Goal: Task Accomplishment & Management: Use online tool/utility

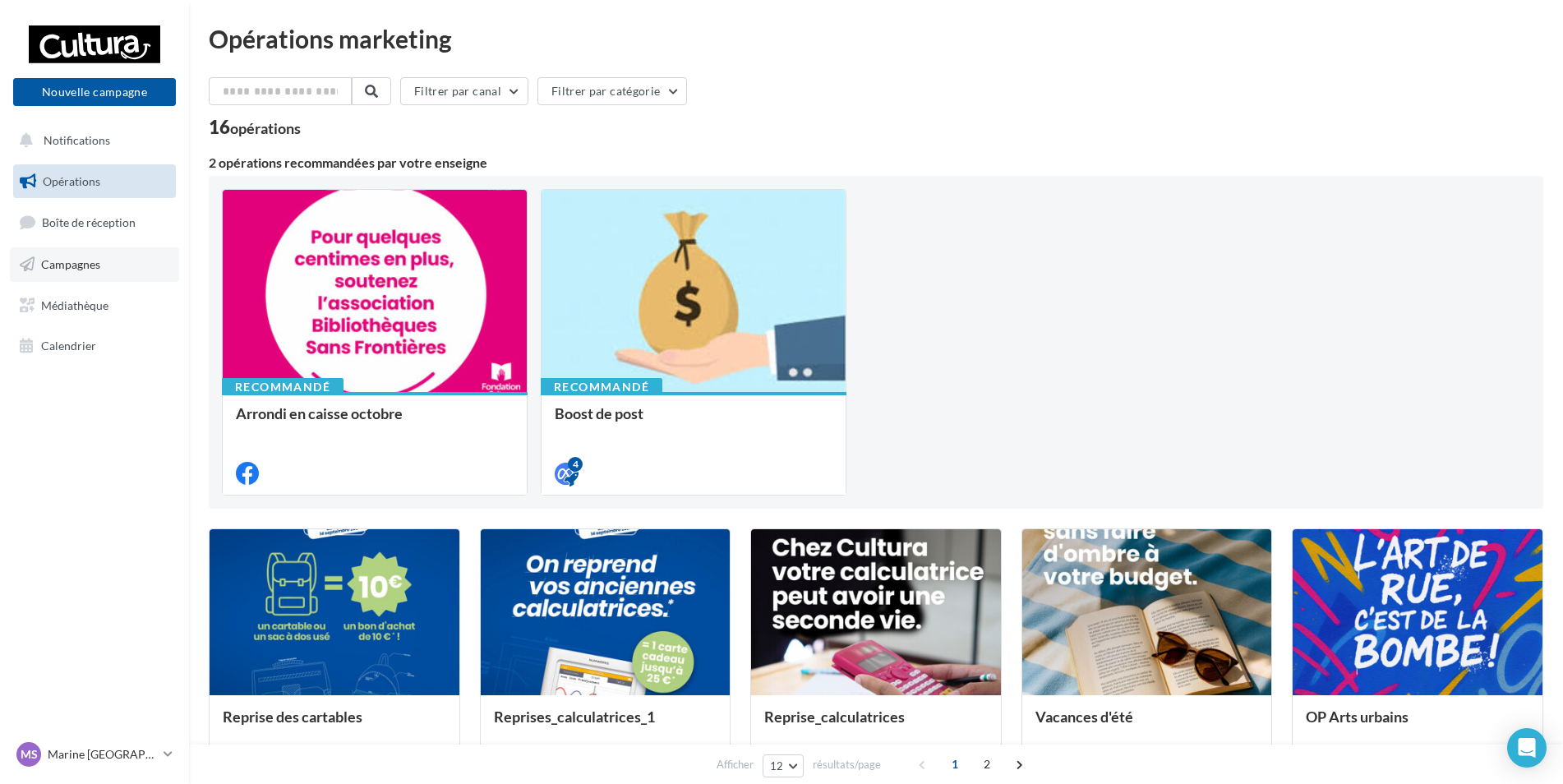
click at [76, 259] on span "Campagnes" at bounding box center [71, 264] width 59 height 14
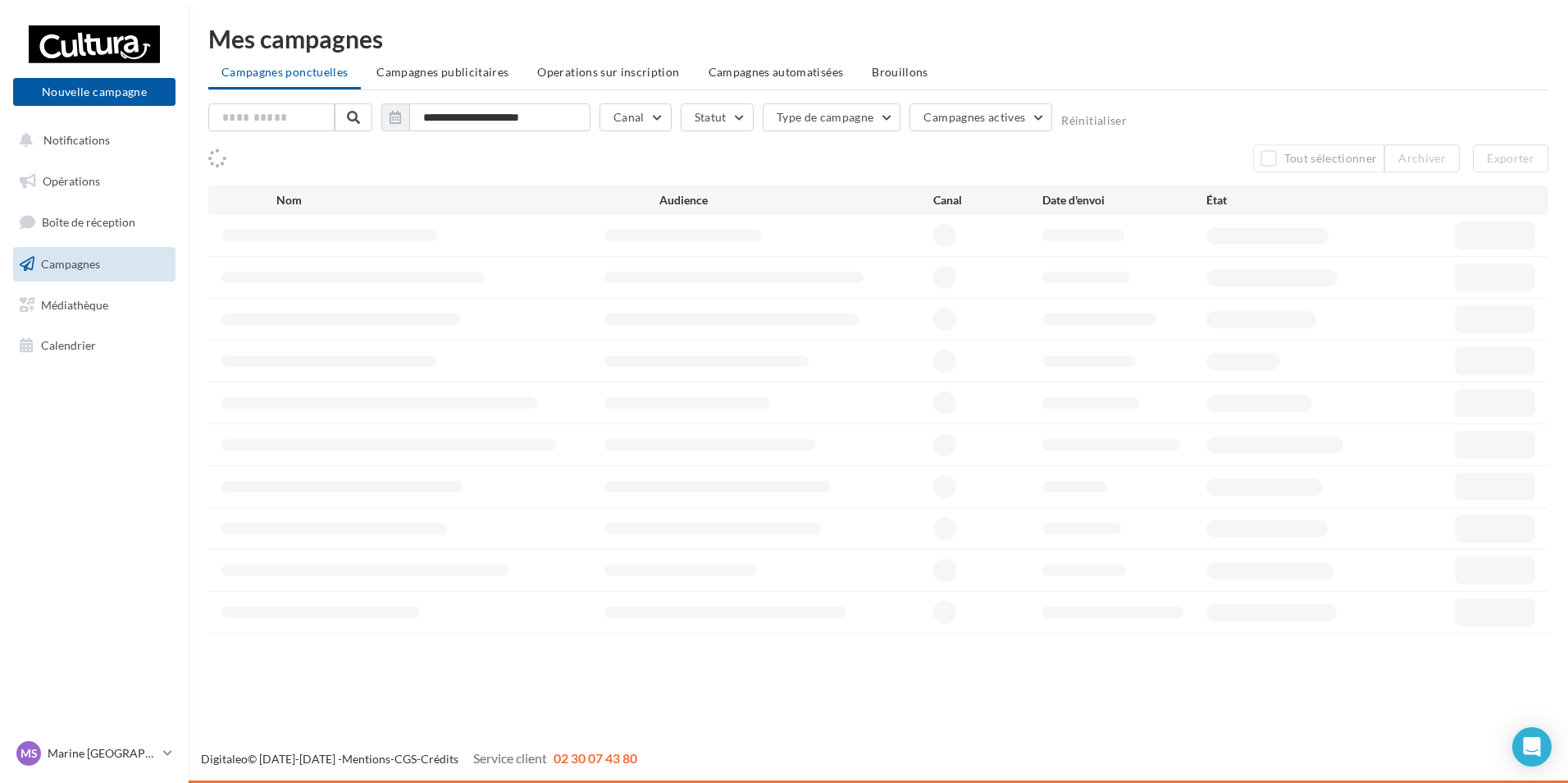
click at [78, 99] on button "Nouvelle campagne" at bounding box center [94, 92] width 162 height 28
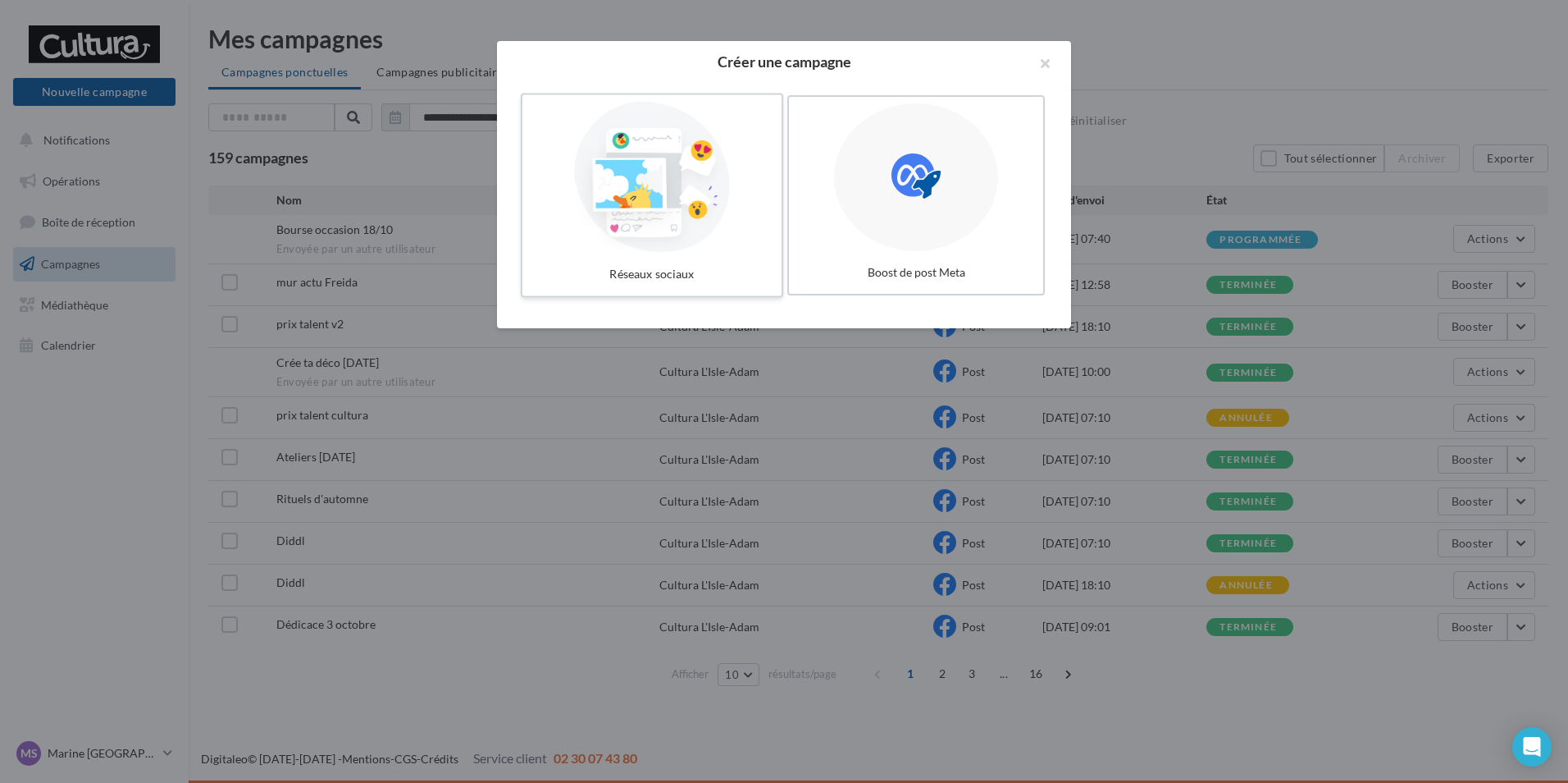
click at [733, 189] on div at bounding box center [652, 177] width 246 height 151
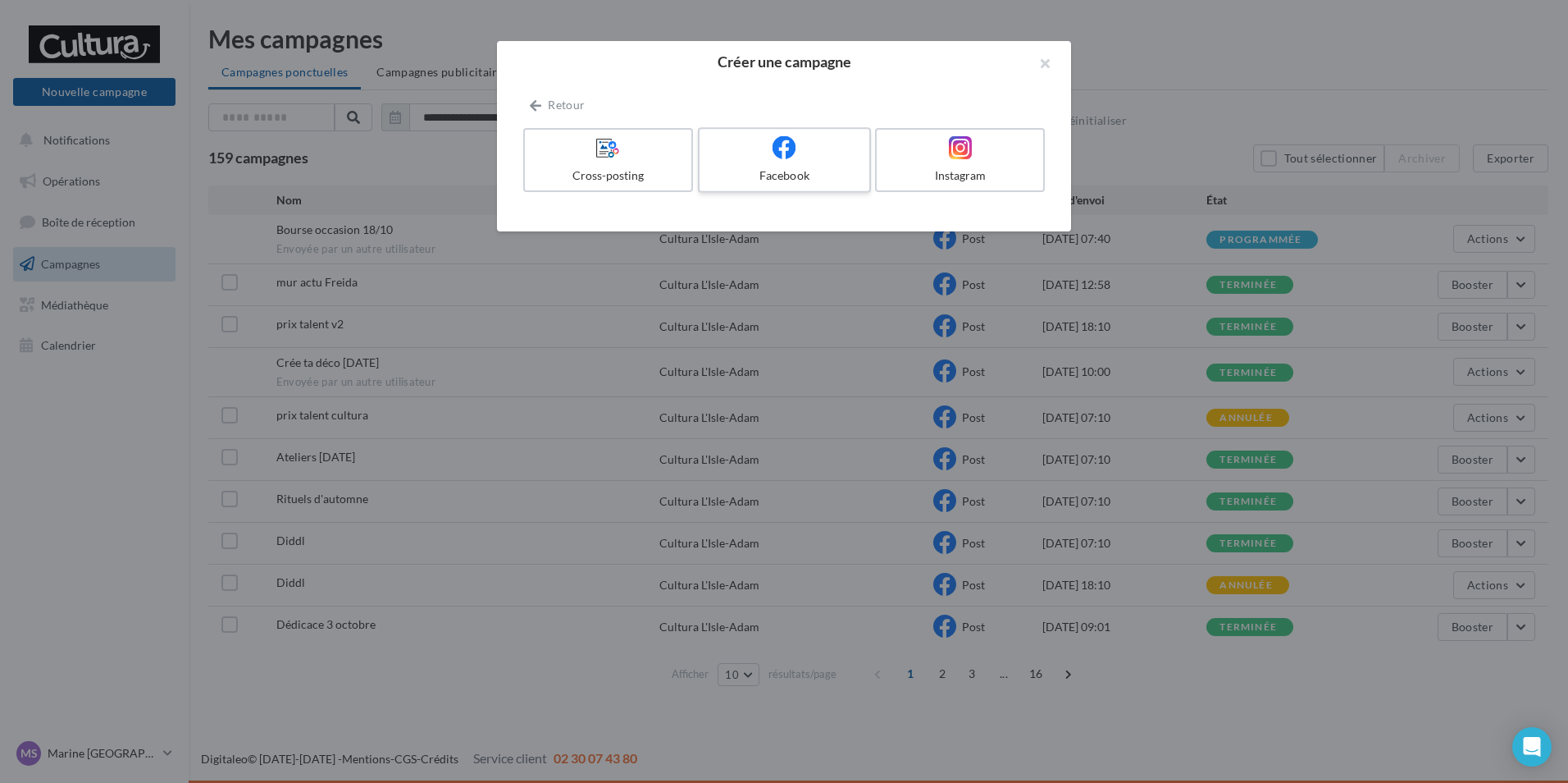
click at [747, 171] on div "Facebook" at bounding box center [784, 175] width 155 height 16
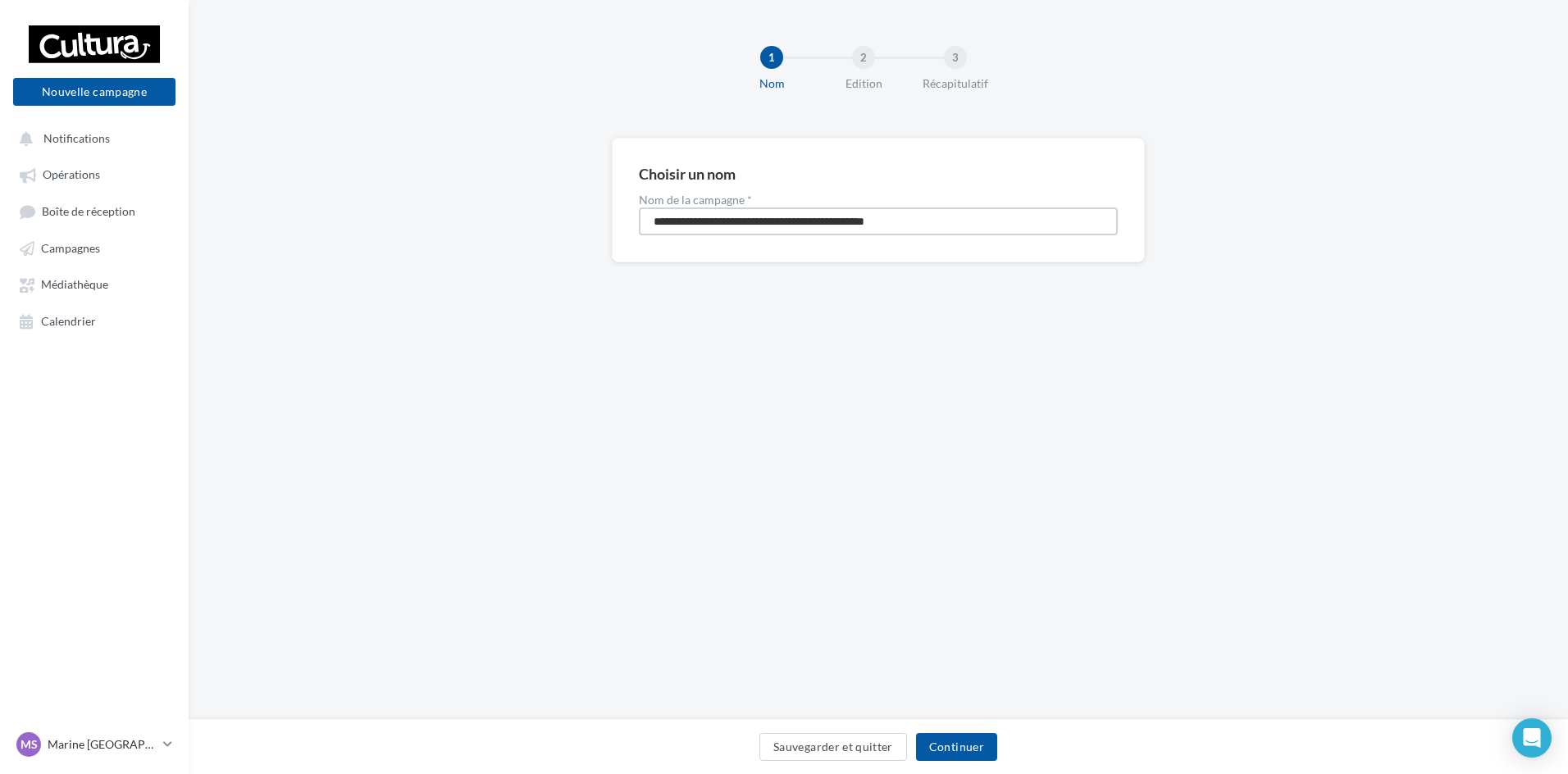
drag, startPoint x: 940, startPoint y: 223, endPoint x: 366, endPoint y: 302, distance: 579.4
click at [366, 302] on div "**********" at bounding box center [878, 226] width 1380 height 177
type input "**********"
click at [955, 739] on button "Continuer" at bounding box center [957, 747] width 81 height 28
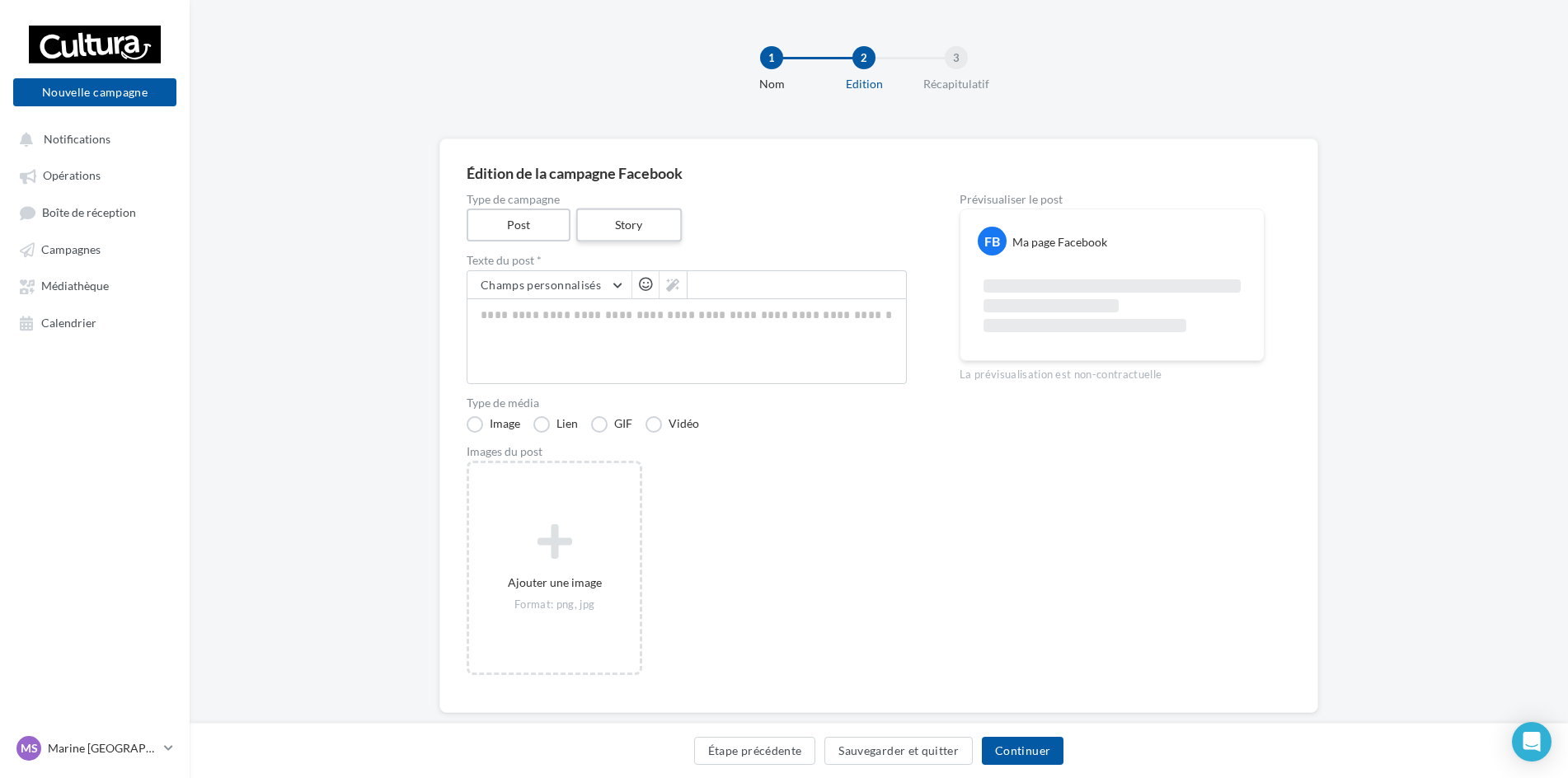
click at [609, 226] on label "Story" at bounding box center [628, 225] width 105 height 34
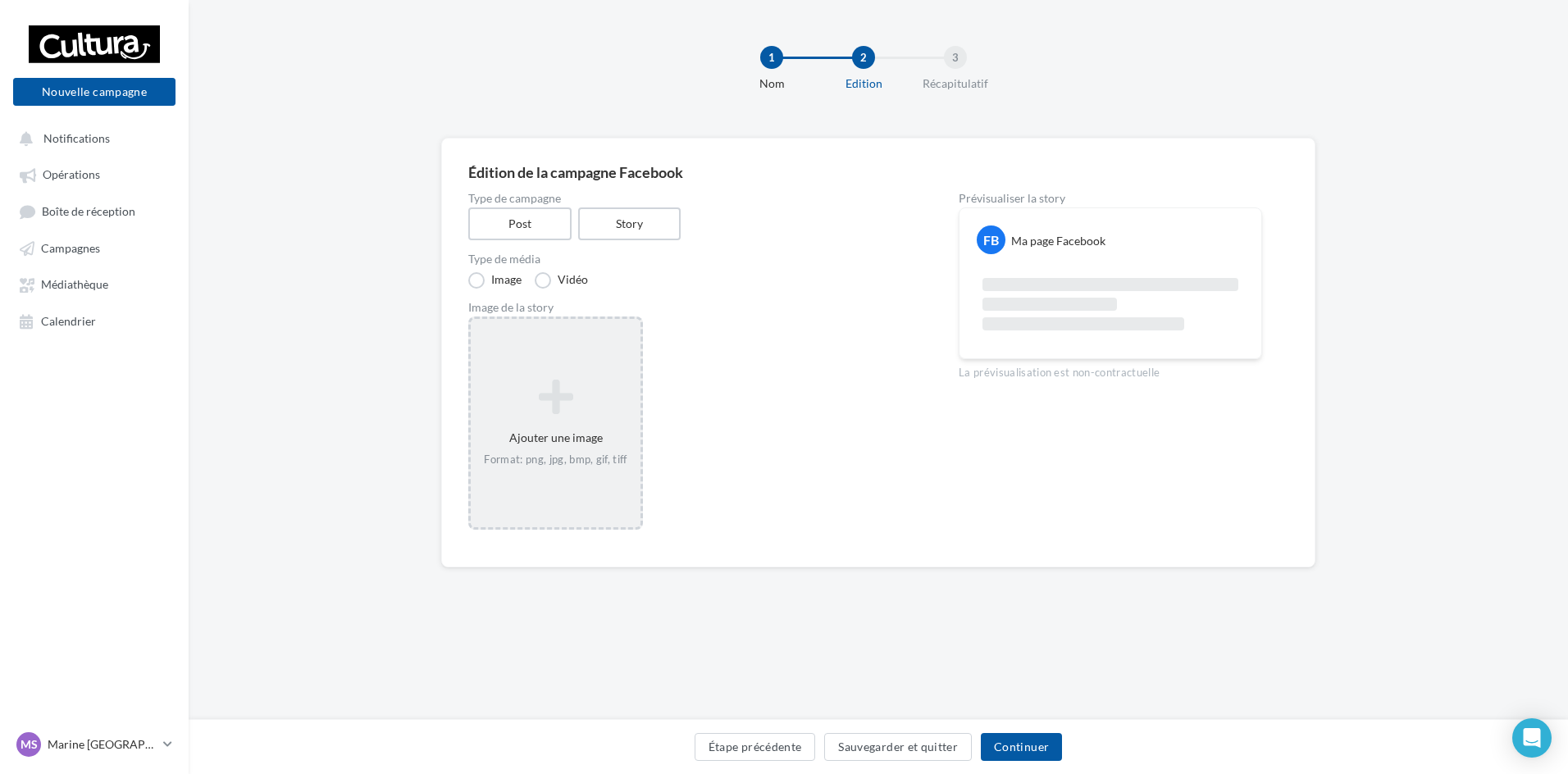
click at [564, 410] on icon at bounding box center [556, 397] width 156 height 40
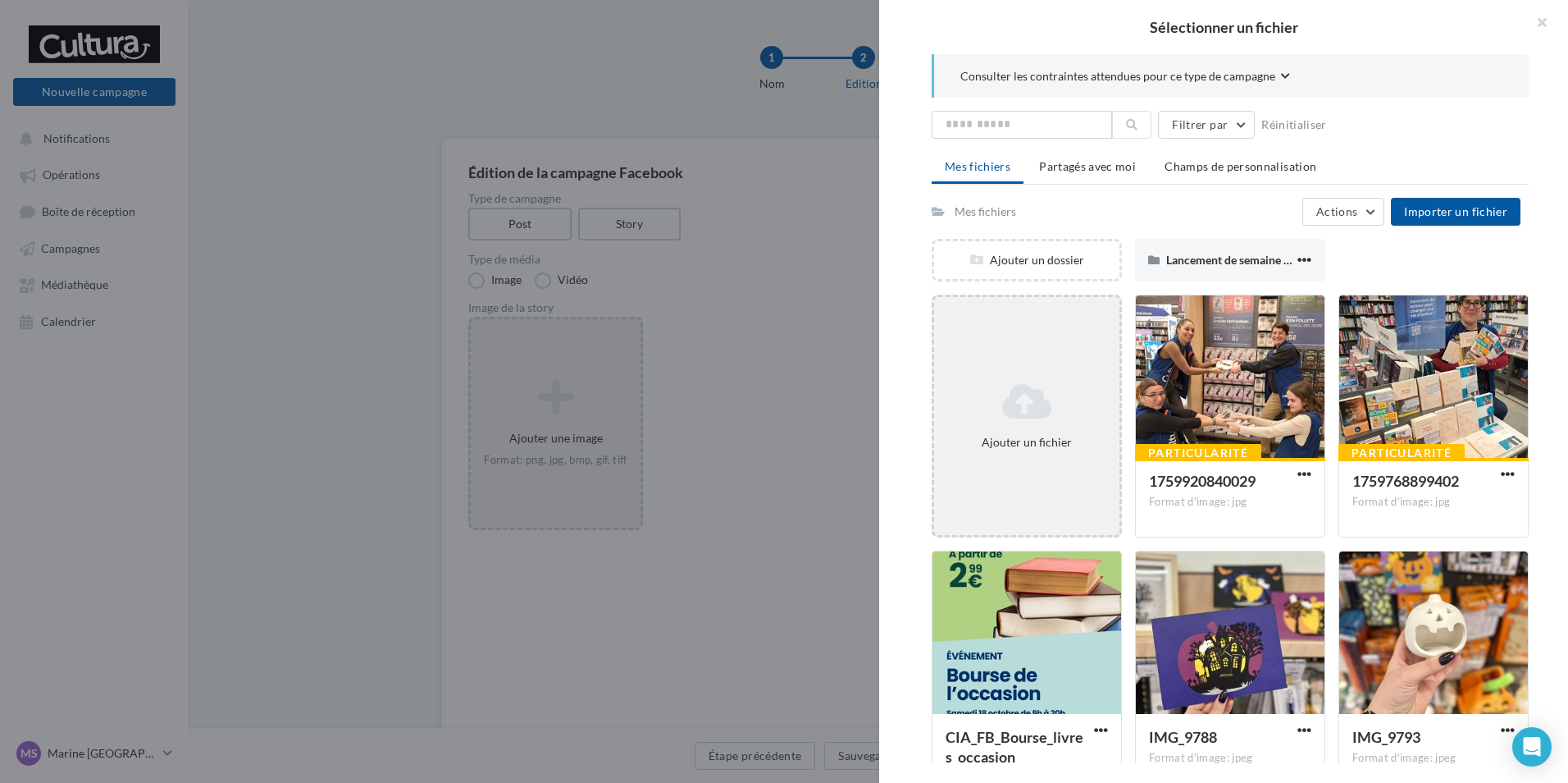
click at [977, 443] on div "Ajouter un fichier" at bounding box center [1026, 442] width 172 height 16
